Goal: Navigation & Orientation: Find specific page/section

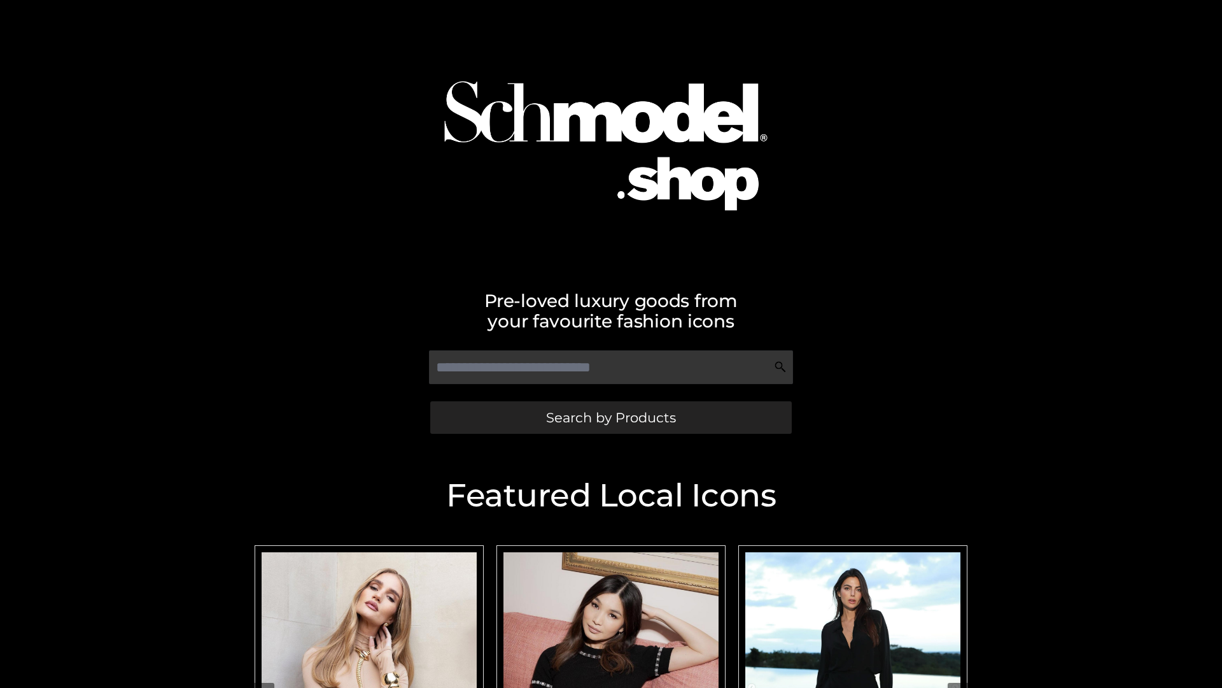
click at [611, 417] on span "Search by Products" at bounding box center [611, 417] width 130 height 13
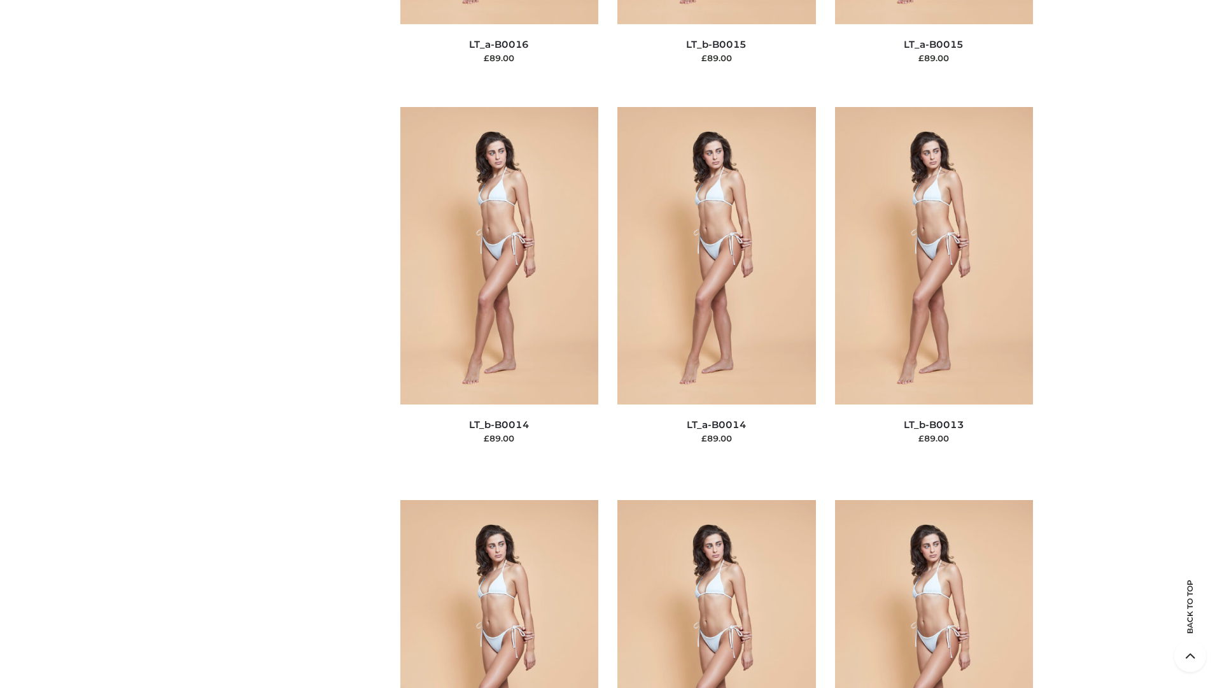
scroll to position [4528, 0]
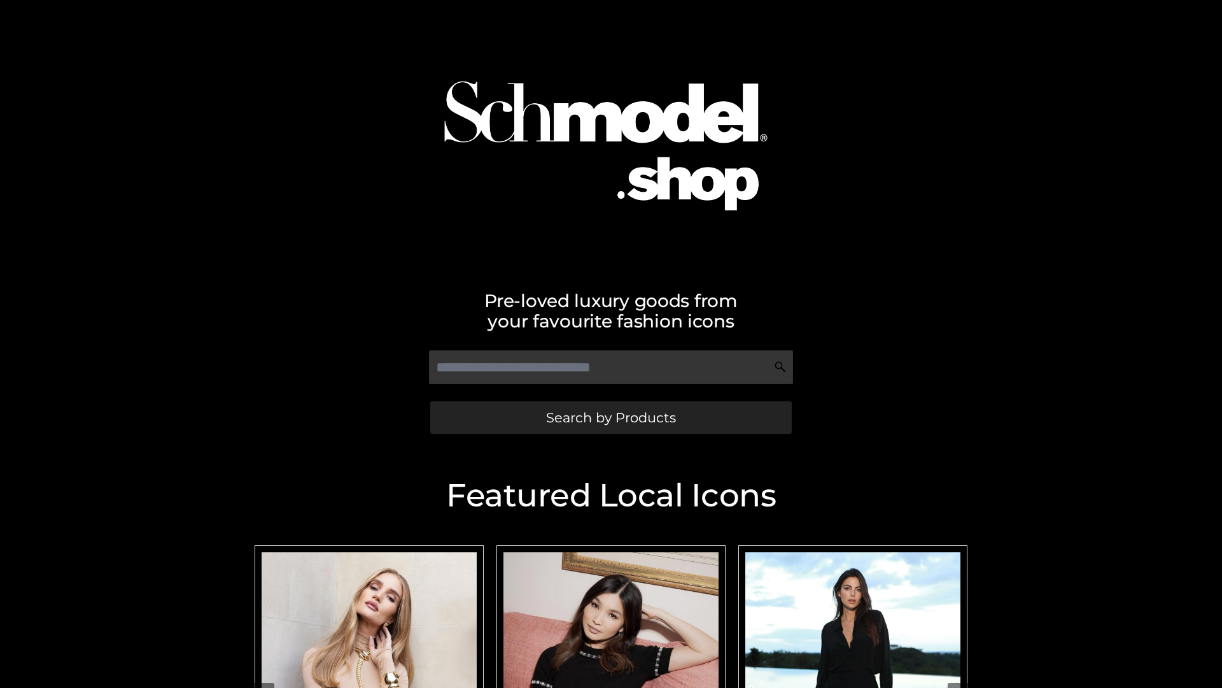
click at [611, 417] on span "Search by Products" at bounding box center [611, 417] width 130 height 13
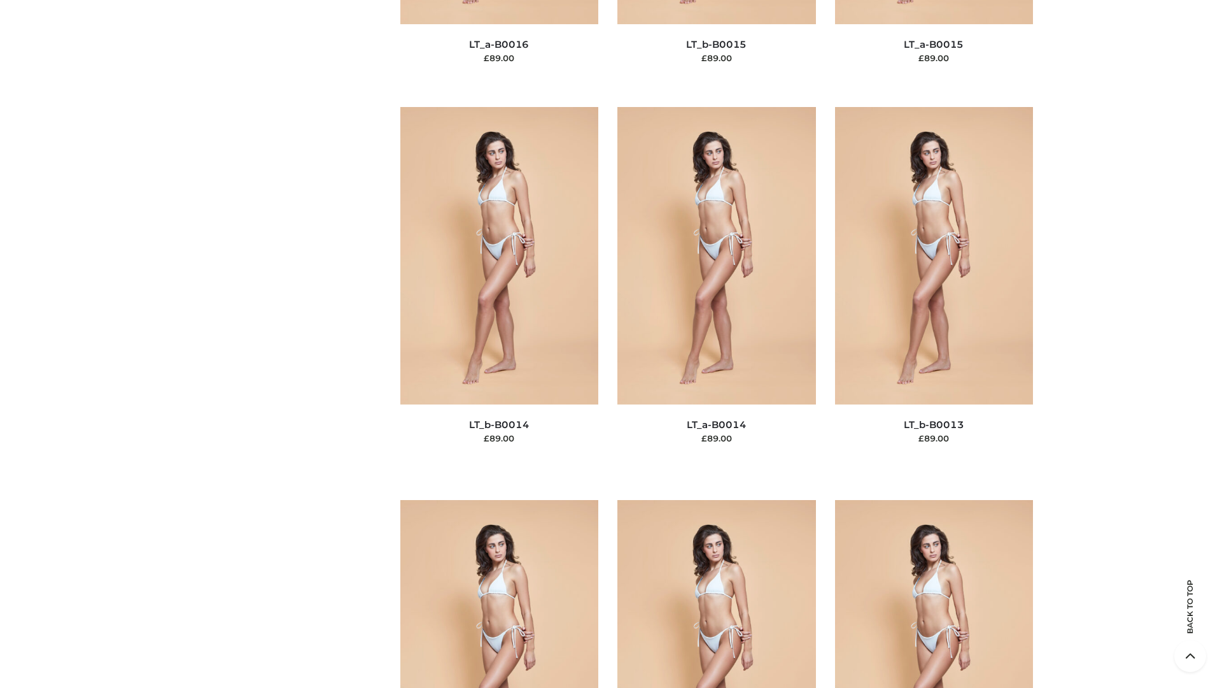
scroll to position [4528, 0]
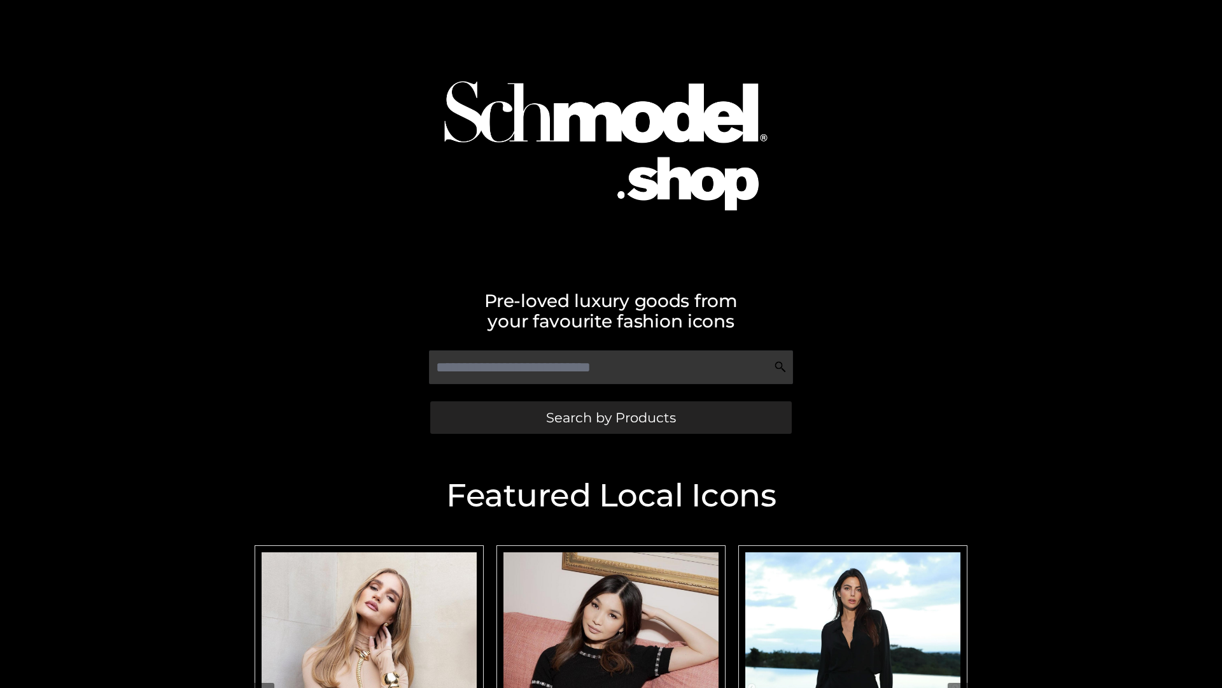
click at [611, 417] on span "Search by Products" at bounding box center [611, 417] width 130 height 13
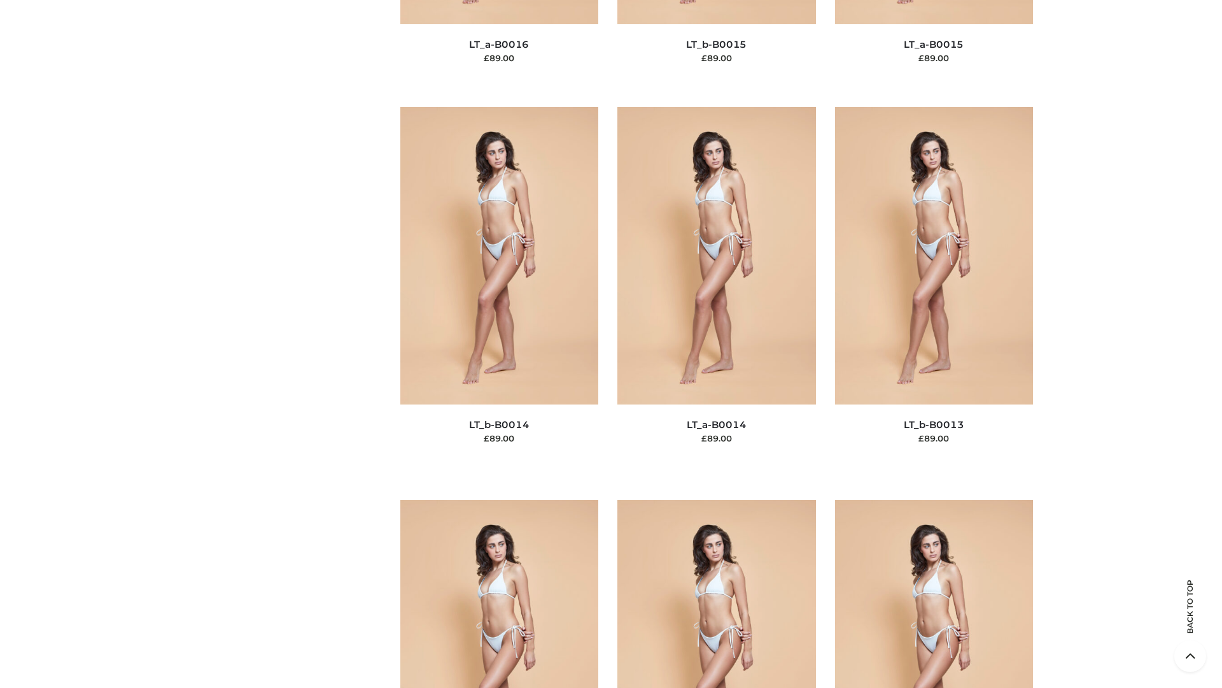
scroll to position [5718, 0]
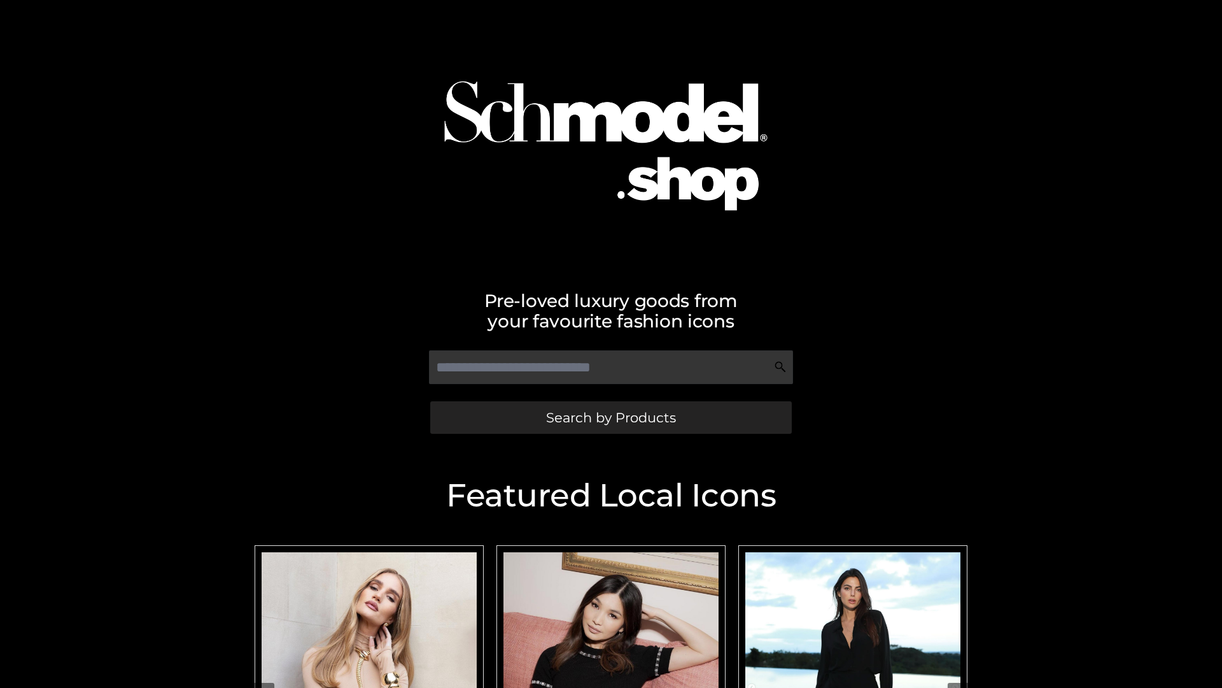
click at [611, 417] on span "Search by Products" at bounding box center [611, 417] width 130 height 13
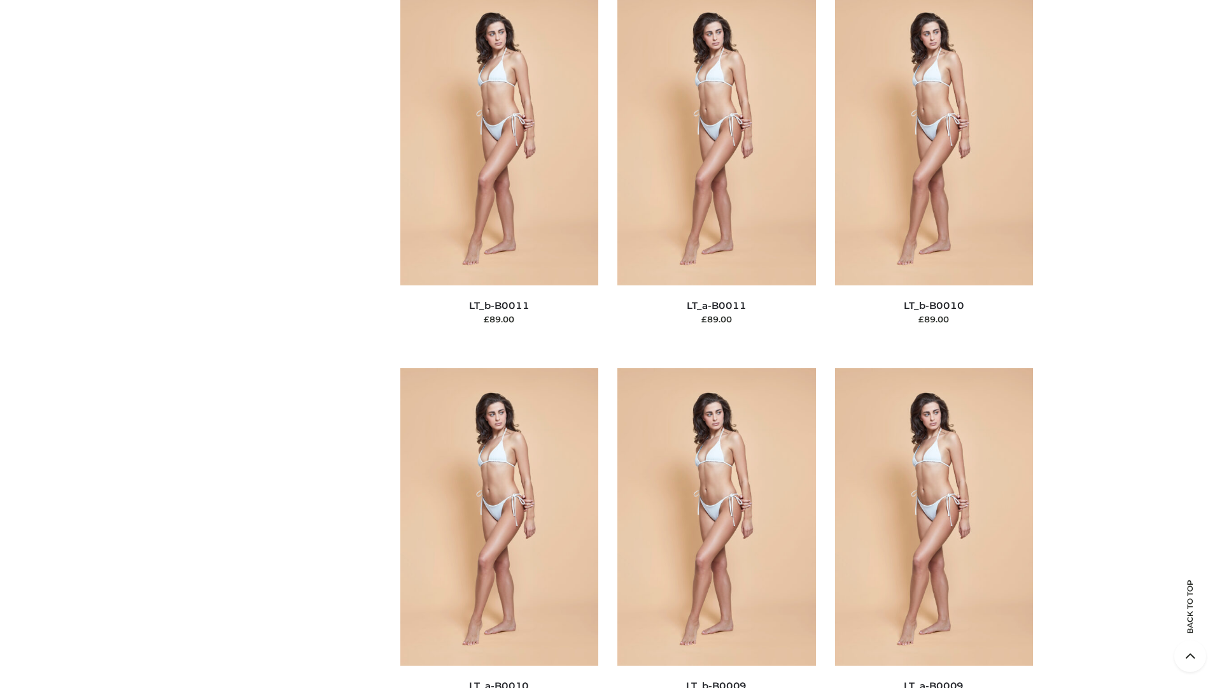
scroll to position [5718, 0]
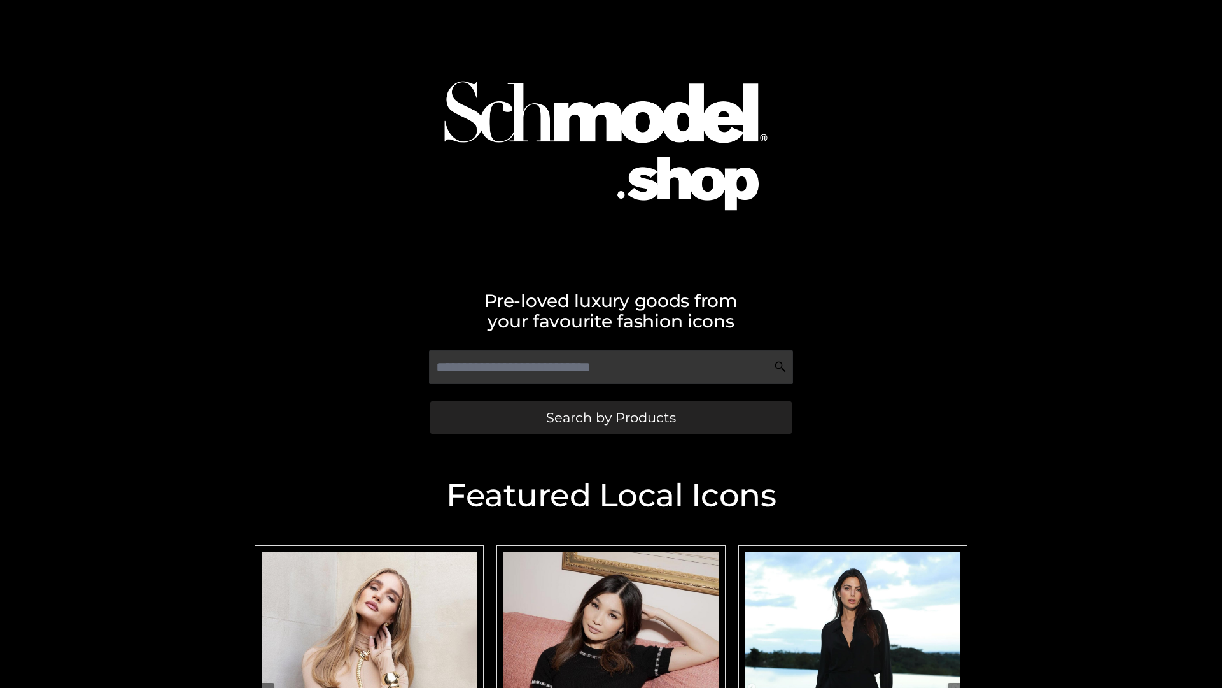
click at [611, 417] on span "Search by Products" at bounding box center [611, 417] width 130 height 13
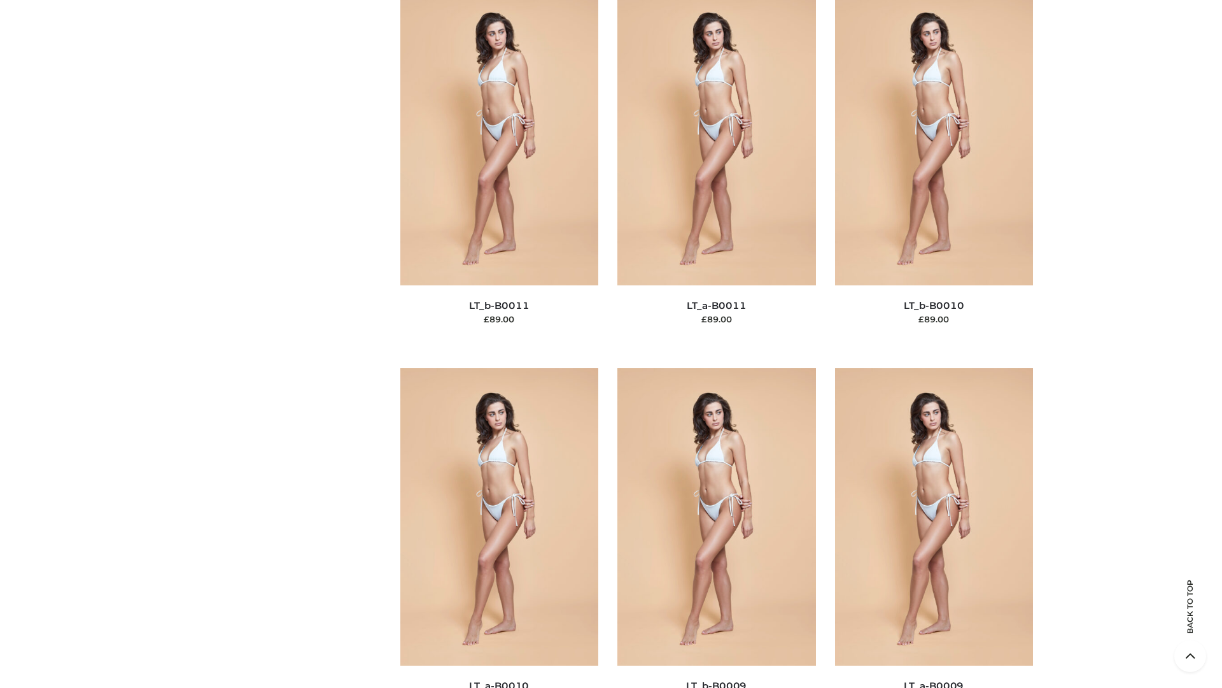
scroll to position [5718, 0]
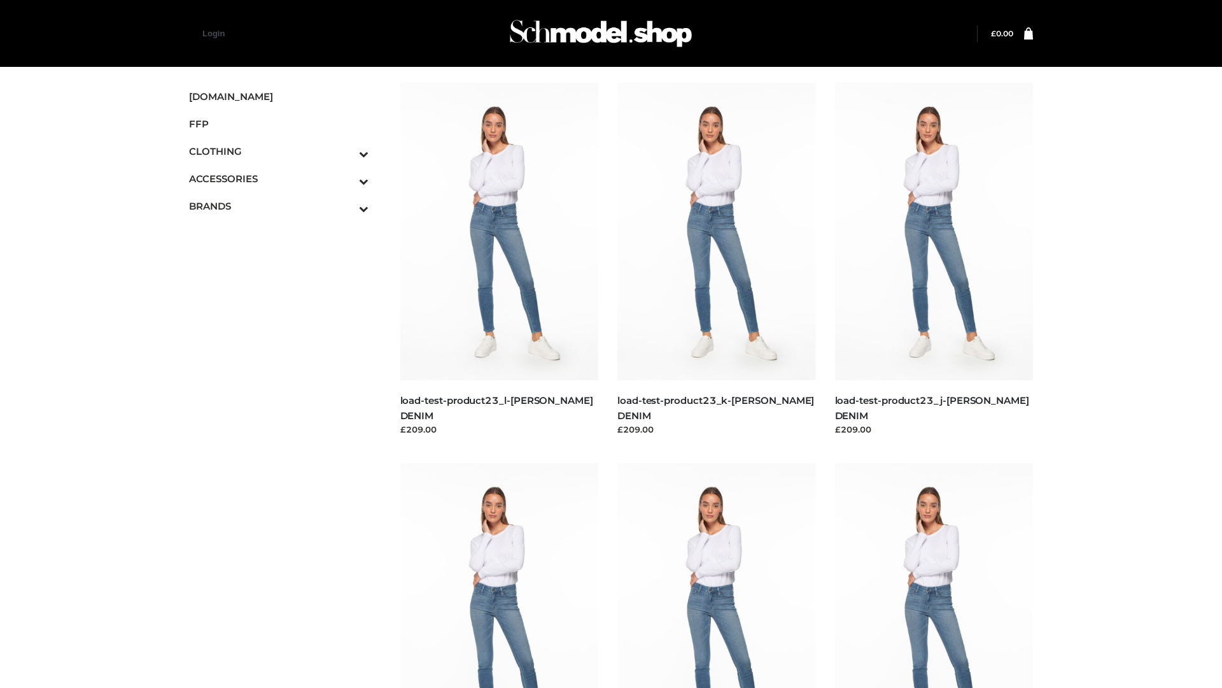
scroll to position [1117, 0]
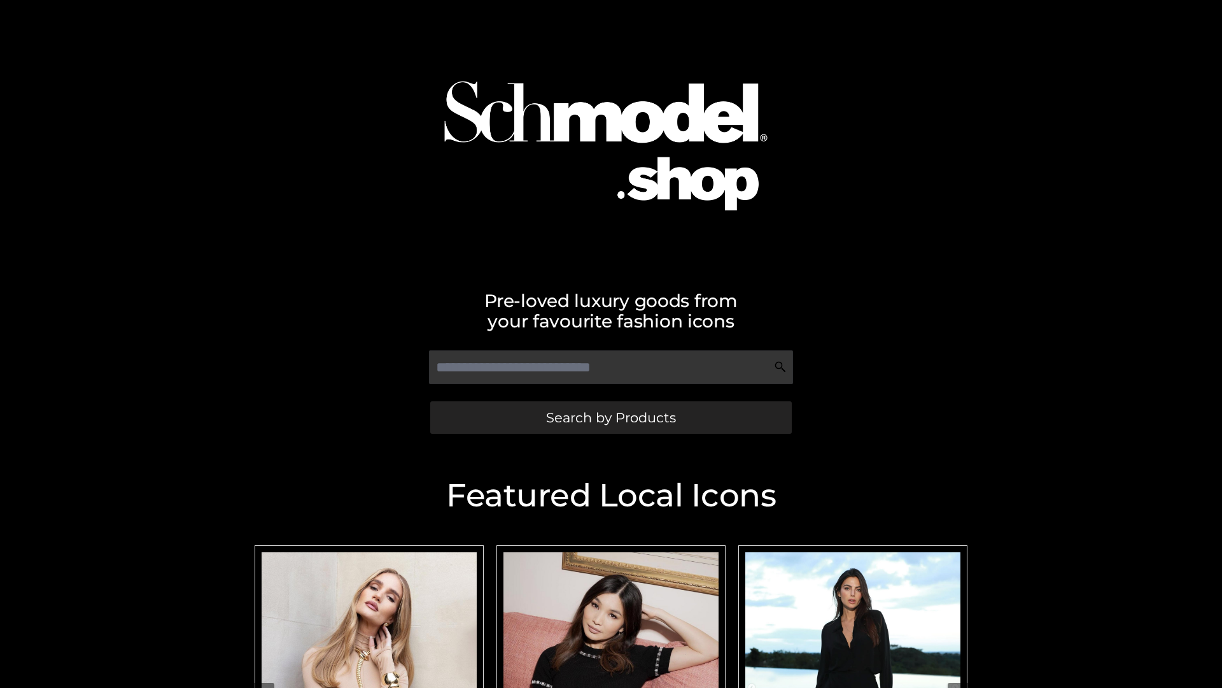
click at [611, 417] on span "Search by Products" at bounding box center [611, 417] width 130 height 13
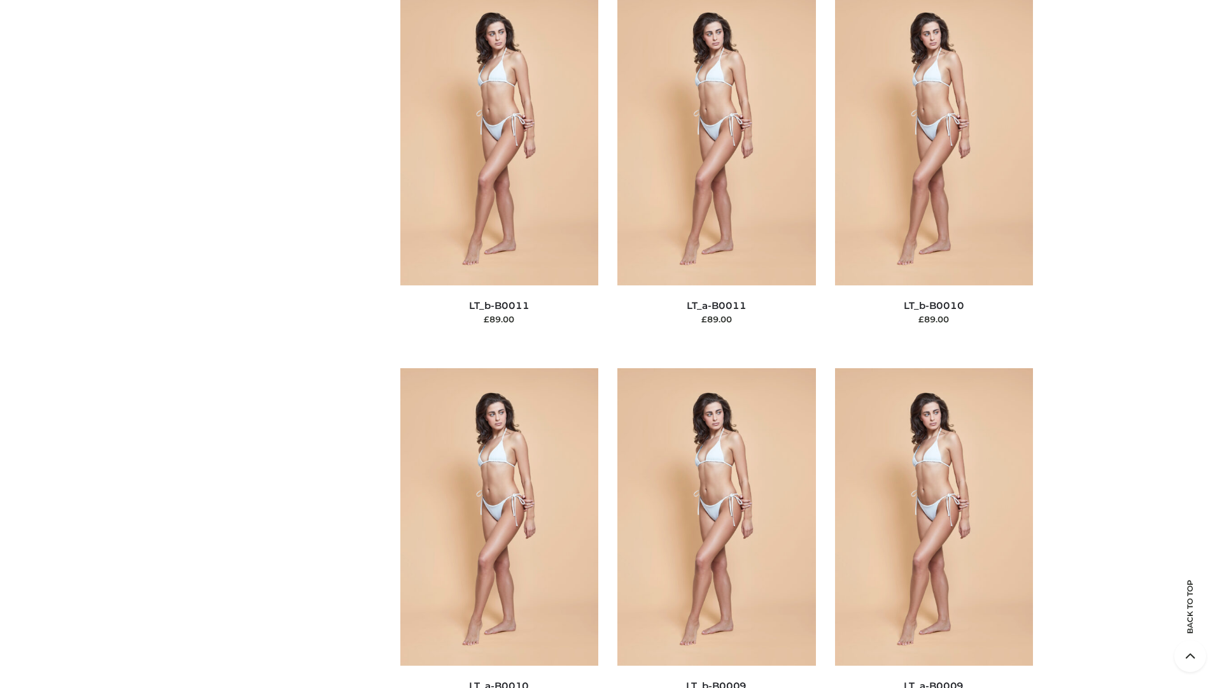
scroll to position [5718, 0]
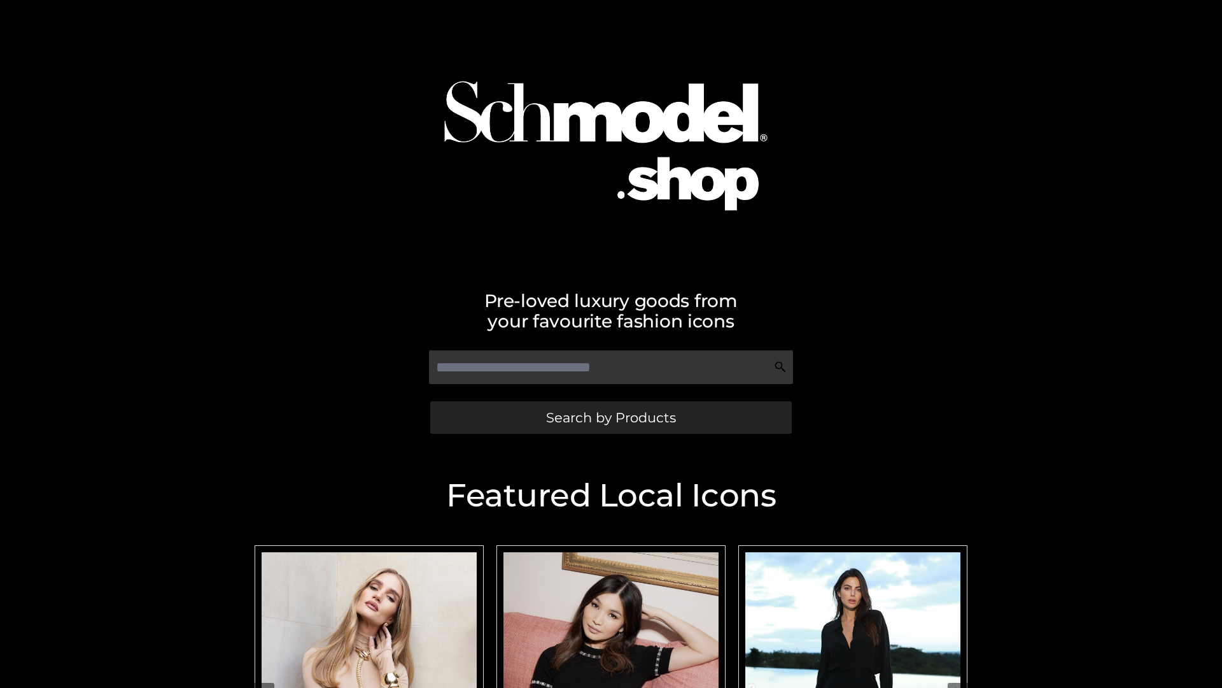
click at [611, 417] on span "Search by Products" at bounding box center [611, 417] width 130 height 13
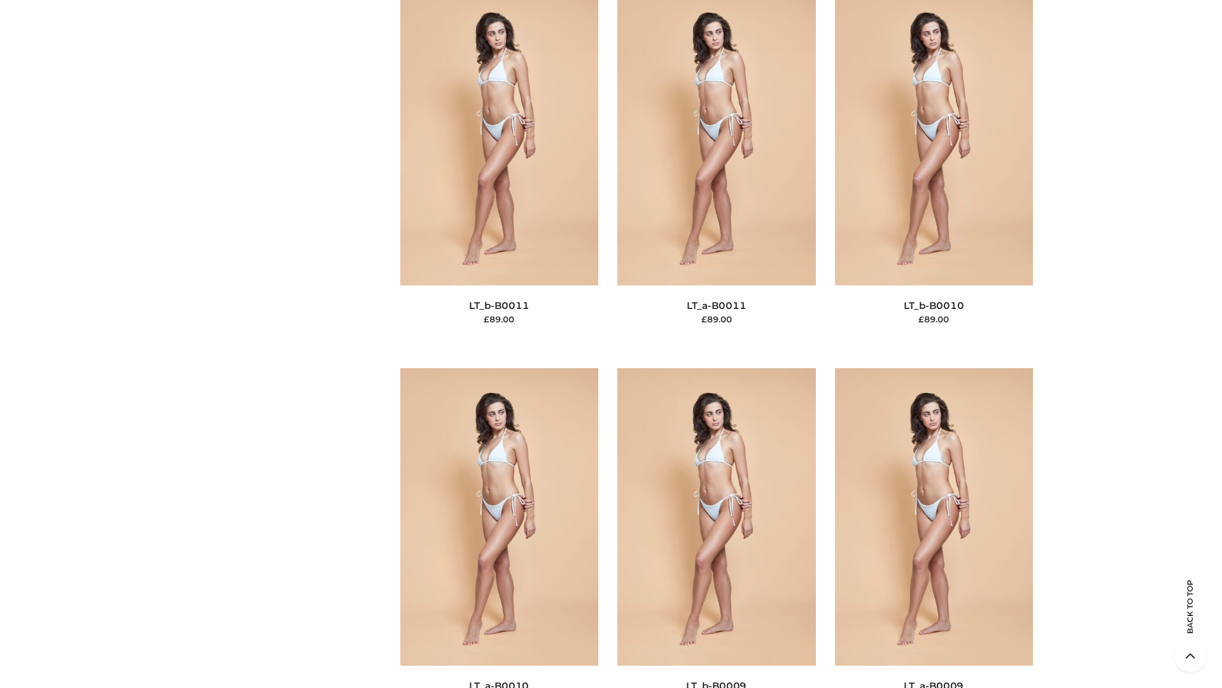
scroll to position [5718, 0]
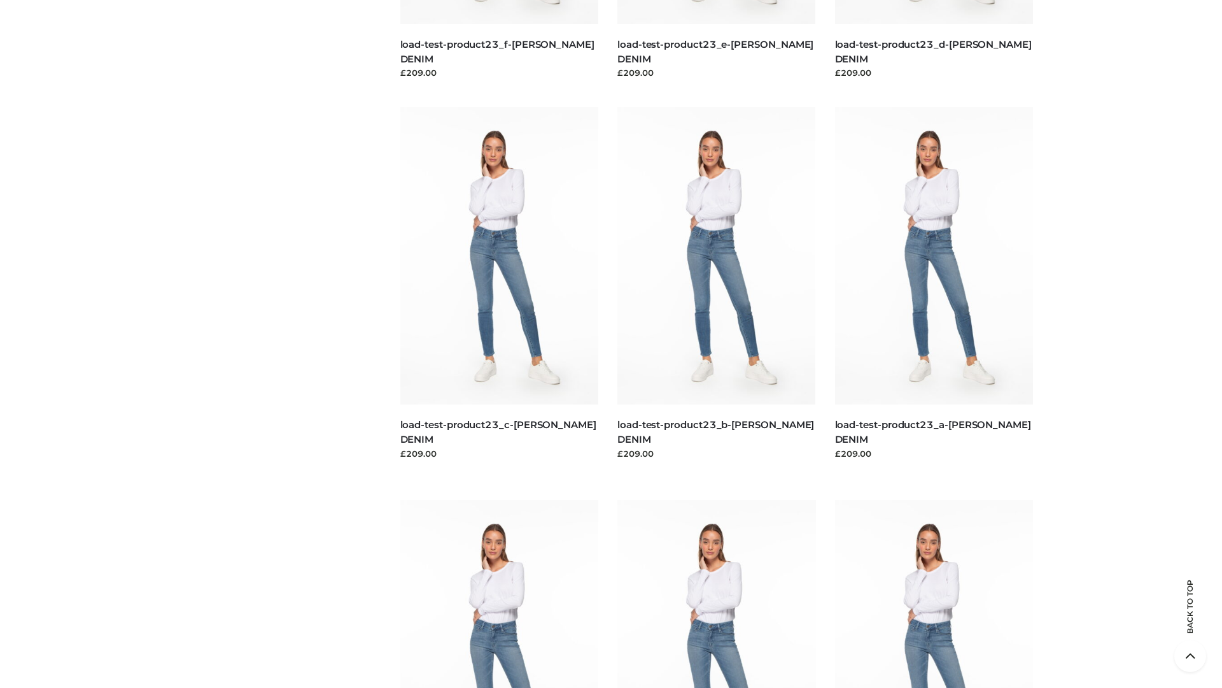
scroll to position [1117, 0]
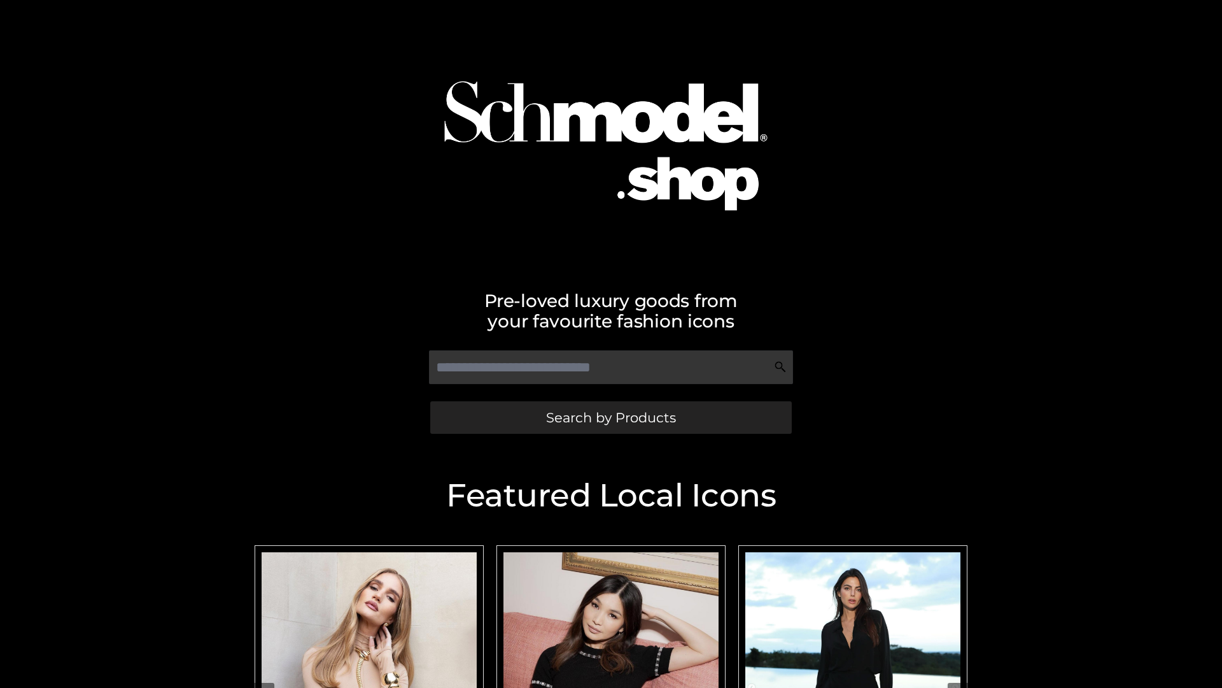
click at [611, 417] on span "Search by Products" at bounding box center [611, 417] width 130 height 13
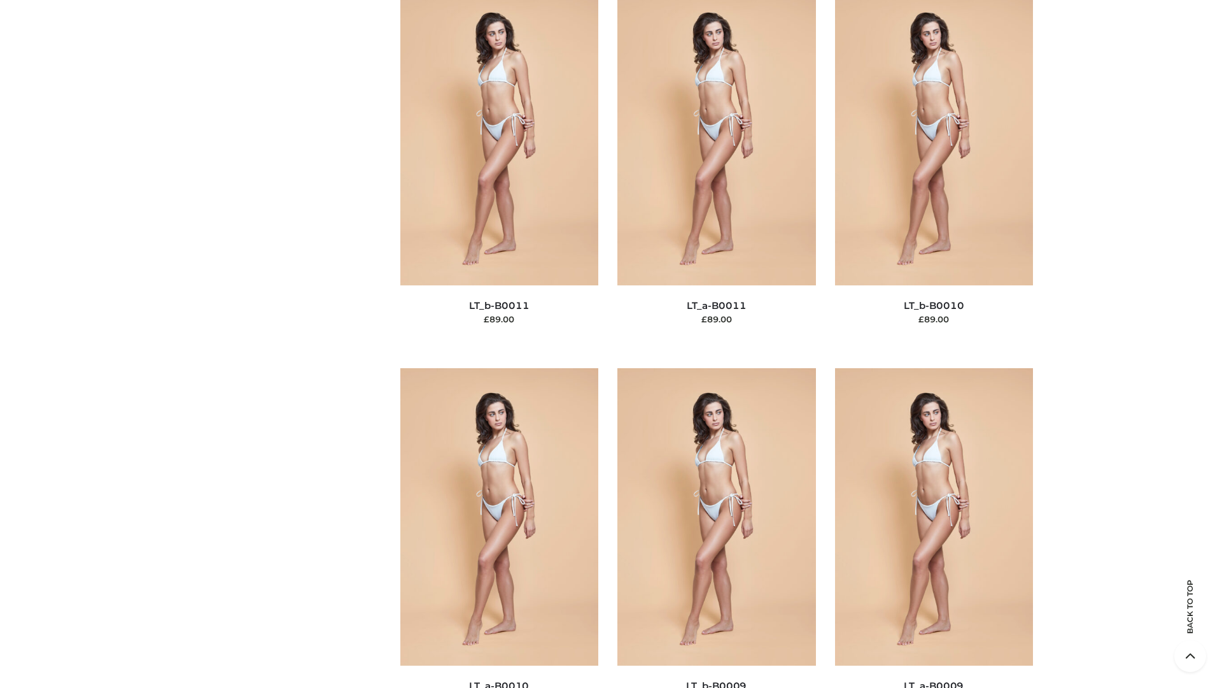
scroll to position [5718, 0]
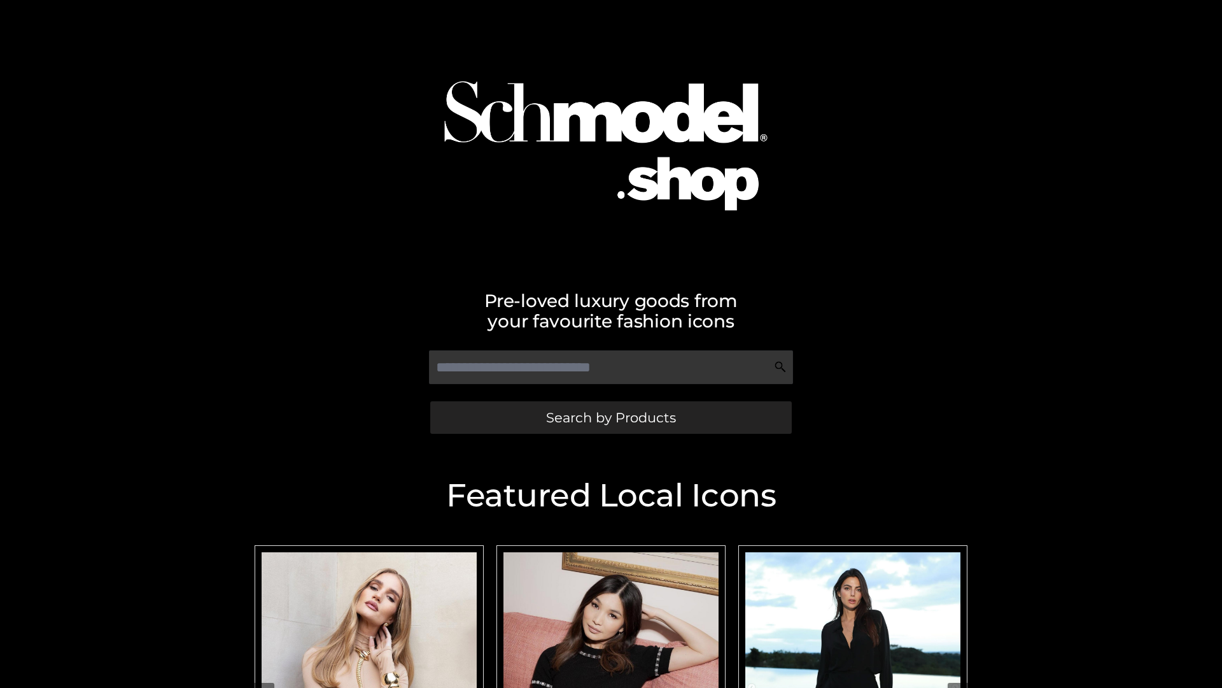
click at [611, 417] on span "Search by Products" at bounding box center [611, 417] width 130 height 13
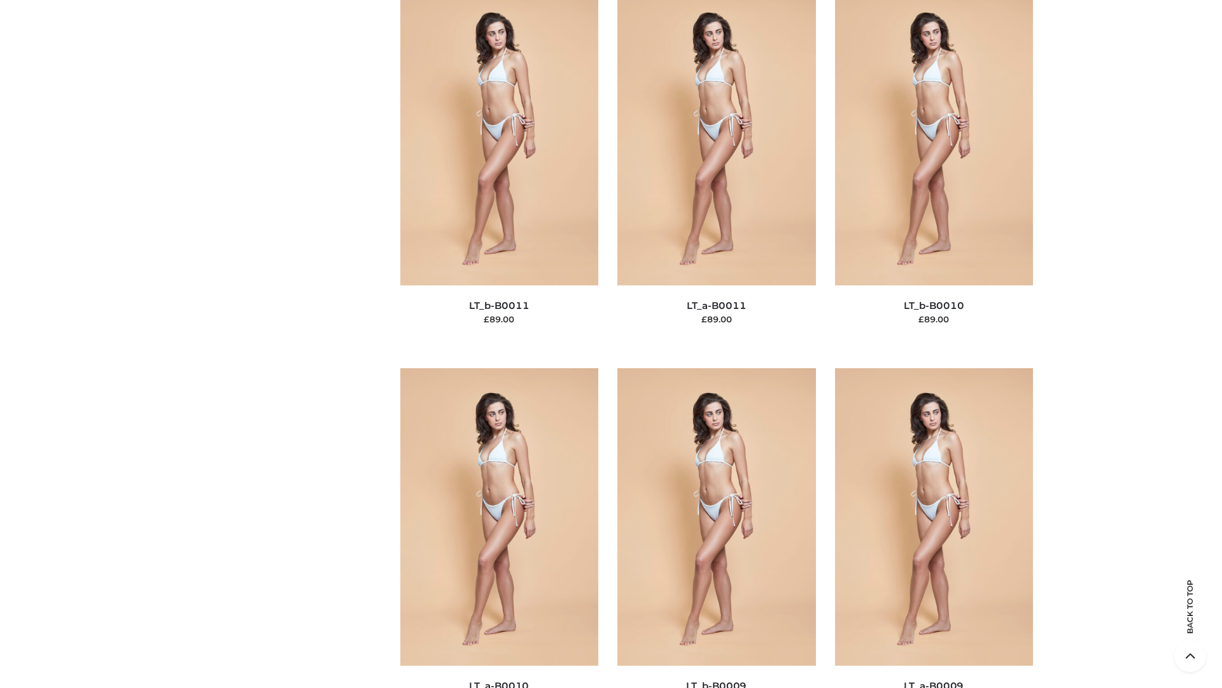
scroll to position [5718, 0]
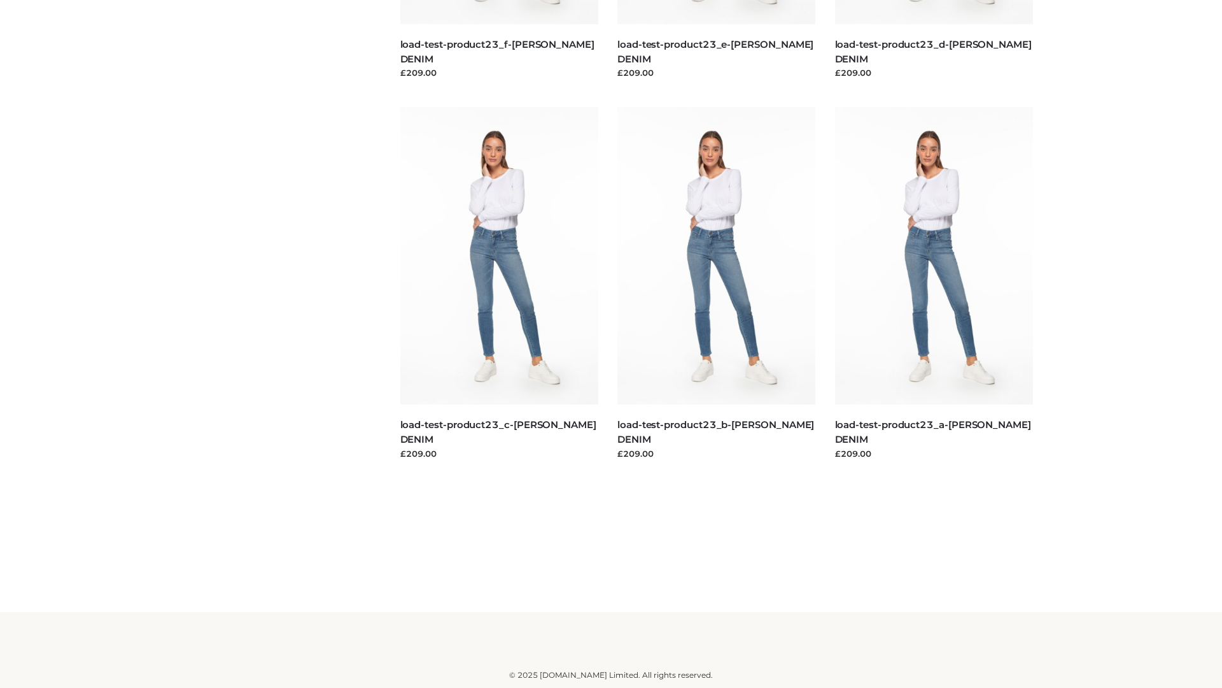
scroll to position [1117, 0]
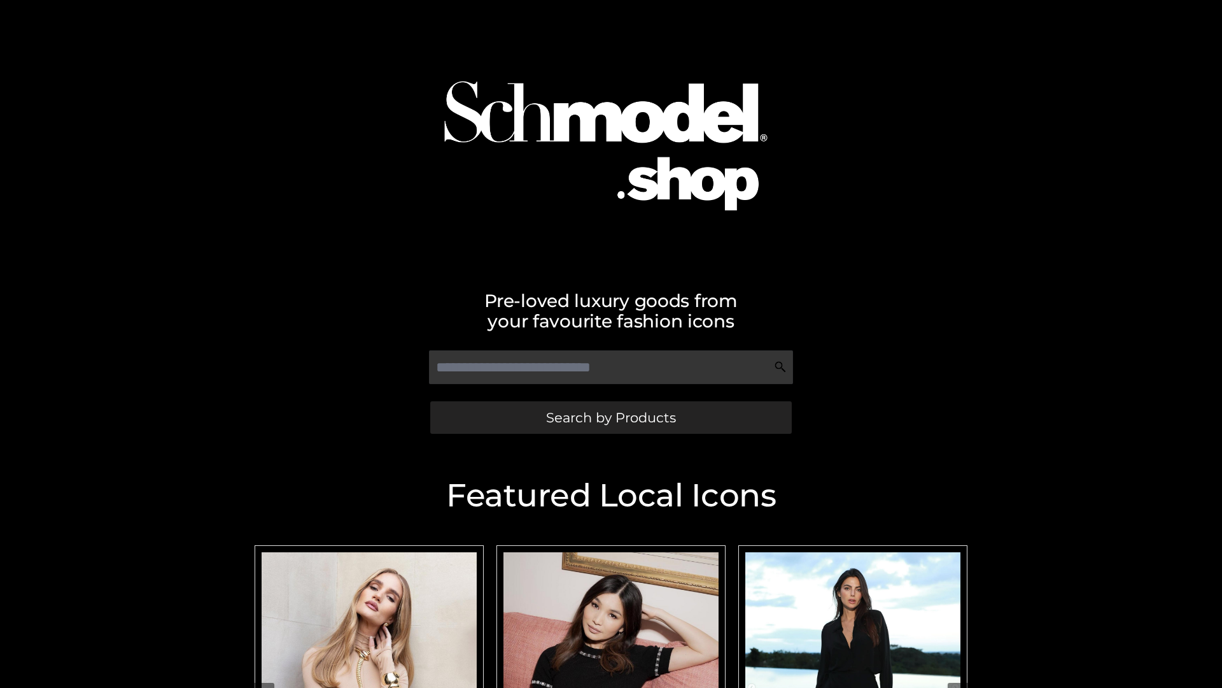
click at [611, 417] on span "Search by Products" at bounding box center [611, 417] width 130 height 13
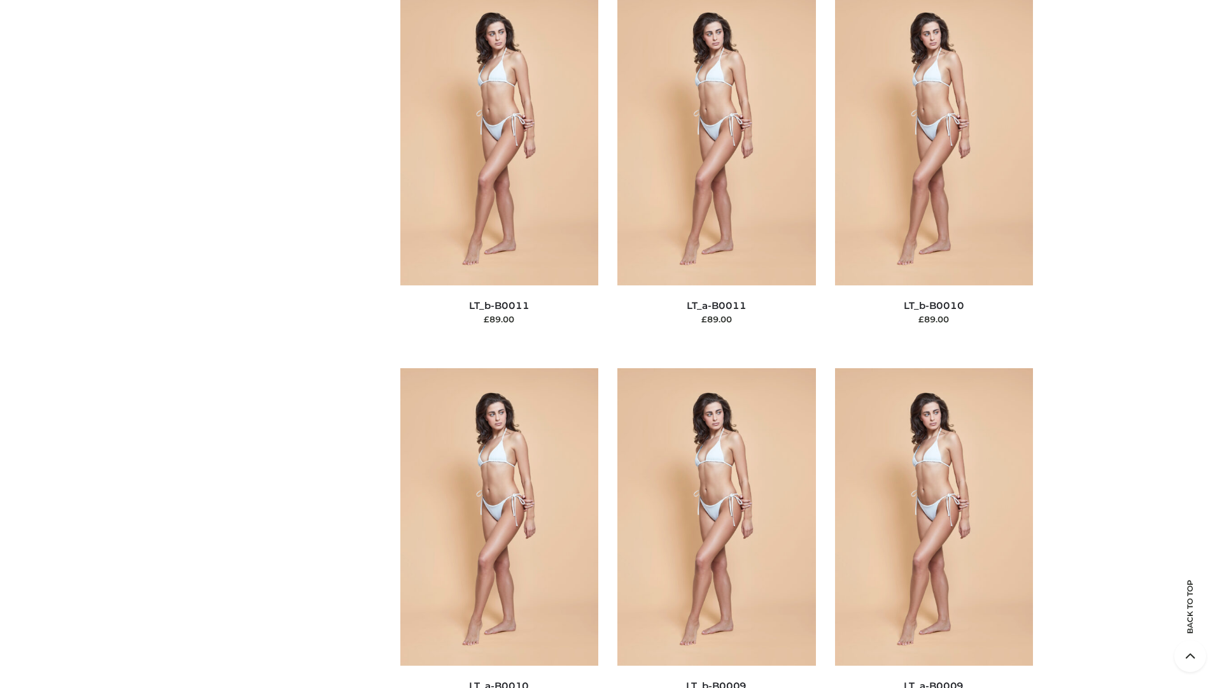
scroll to position [5718, 0]
